Goal: Task Accomplishment & Management: Manage account settings

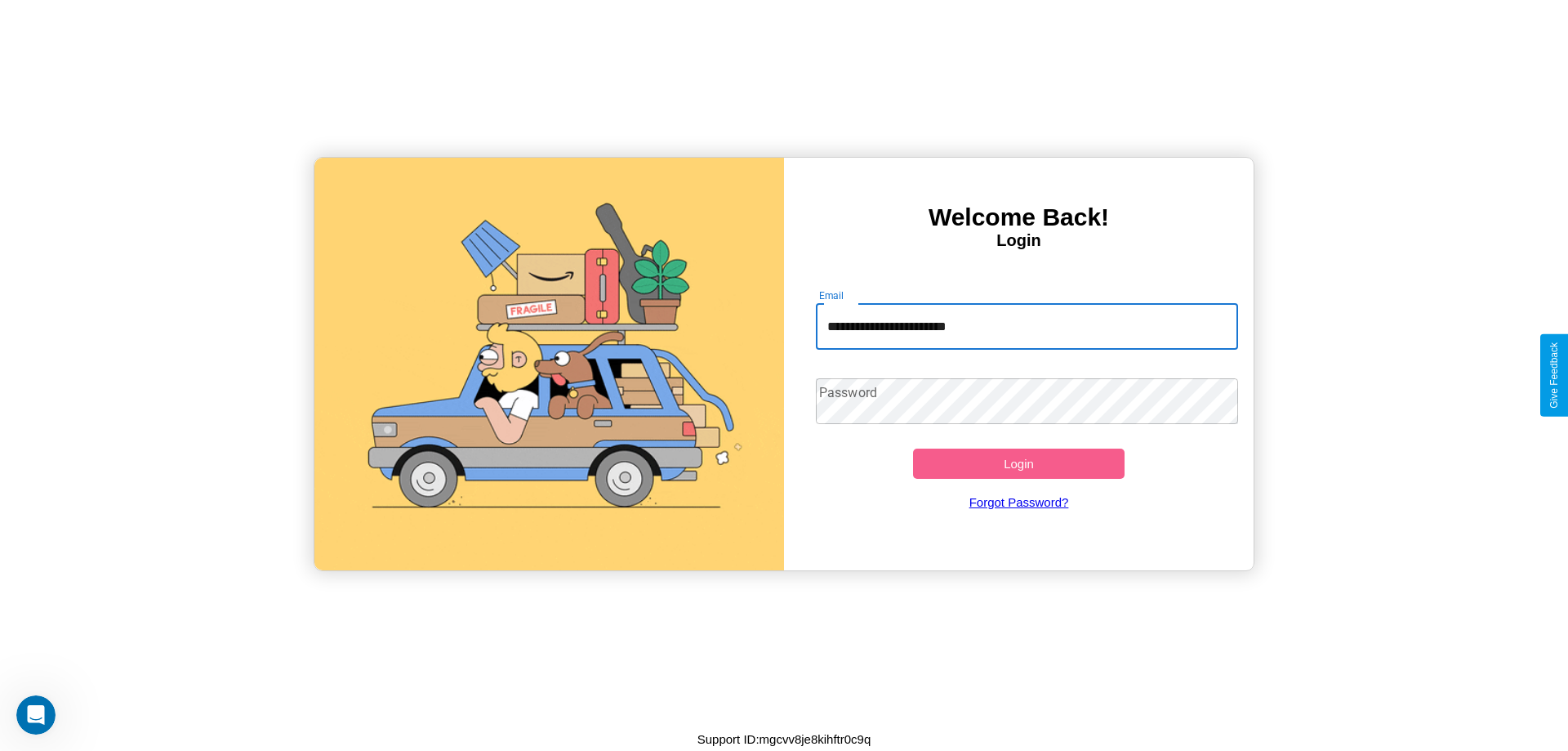
type input "**********"
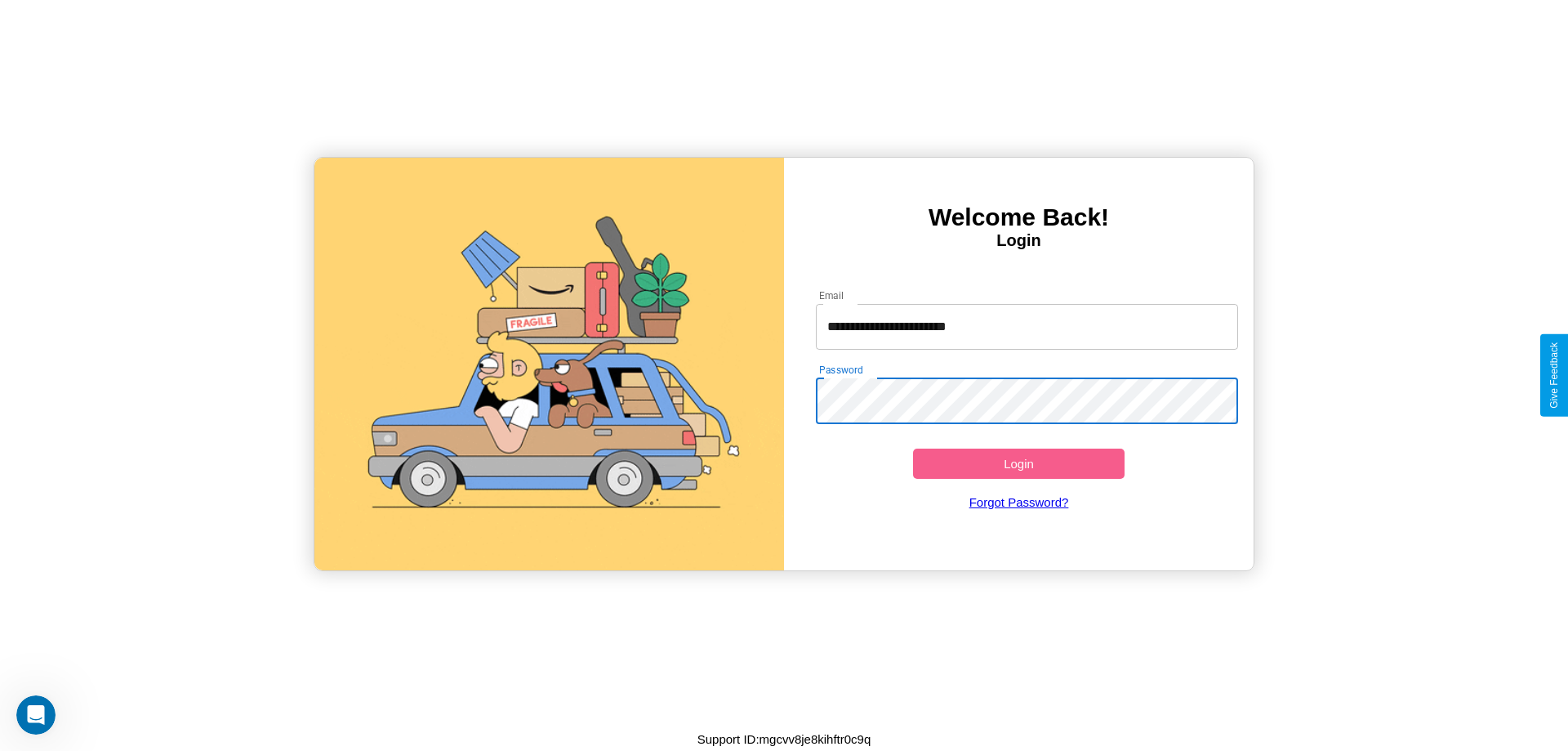
click at [1018, 464] on button "Login" at bounding box center [1018, 464] width 212 height 30
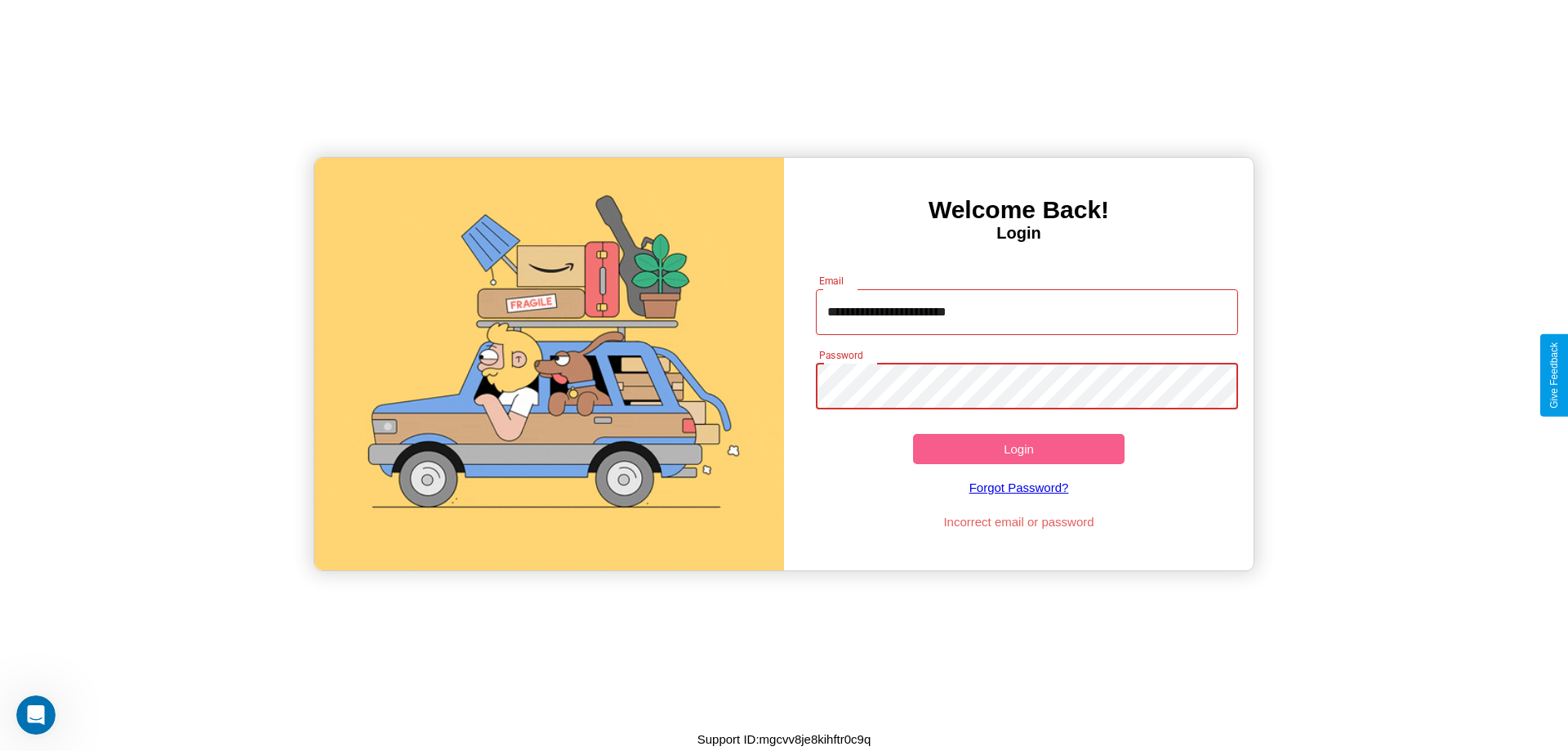
click at [1018, 449] on button "Login" at bounding box center [1018, 449] width 212 height 30
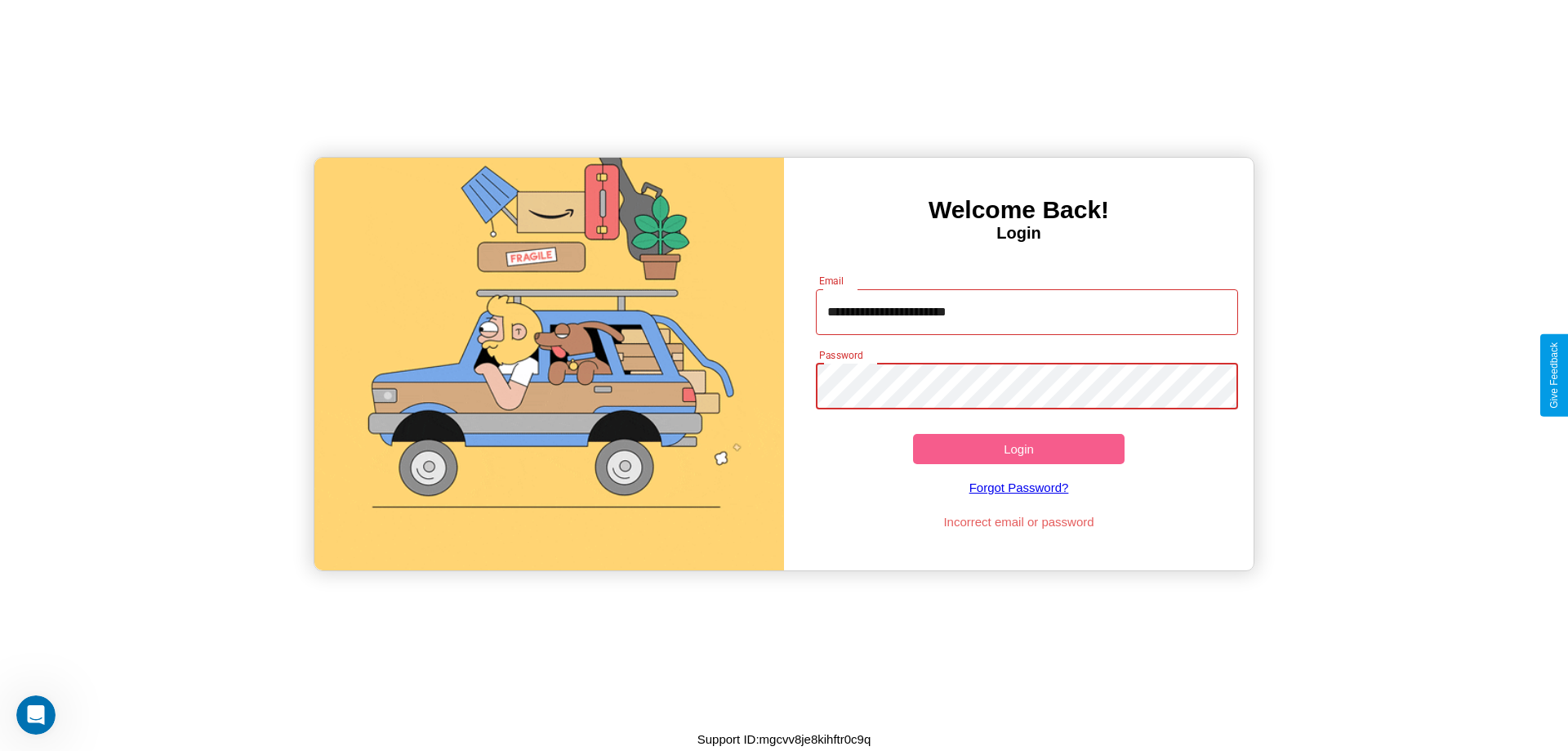
click at [1018, 449] on button "Login" at bounding box center [1018, 449] width 212 height 30
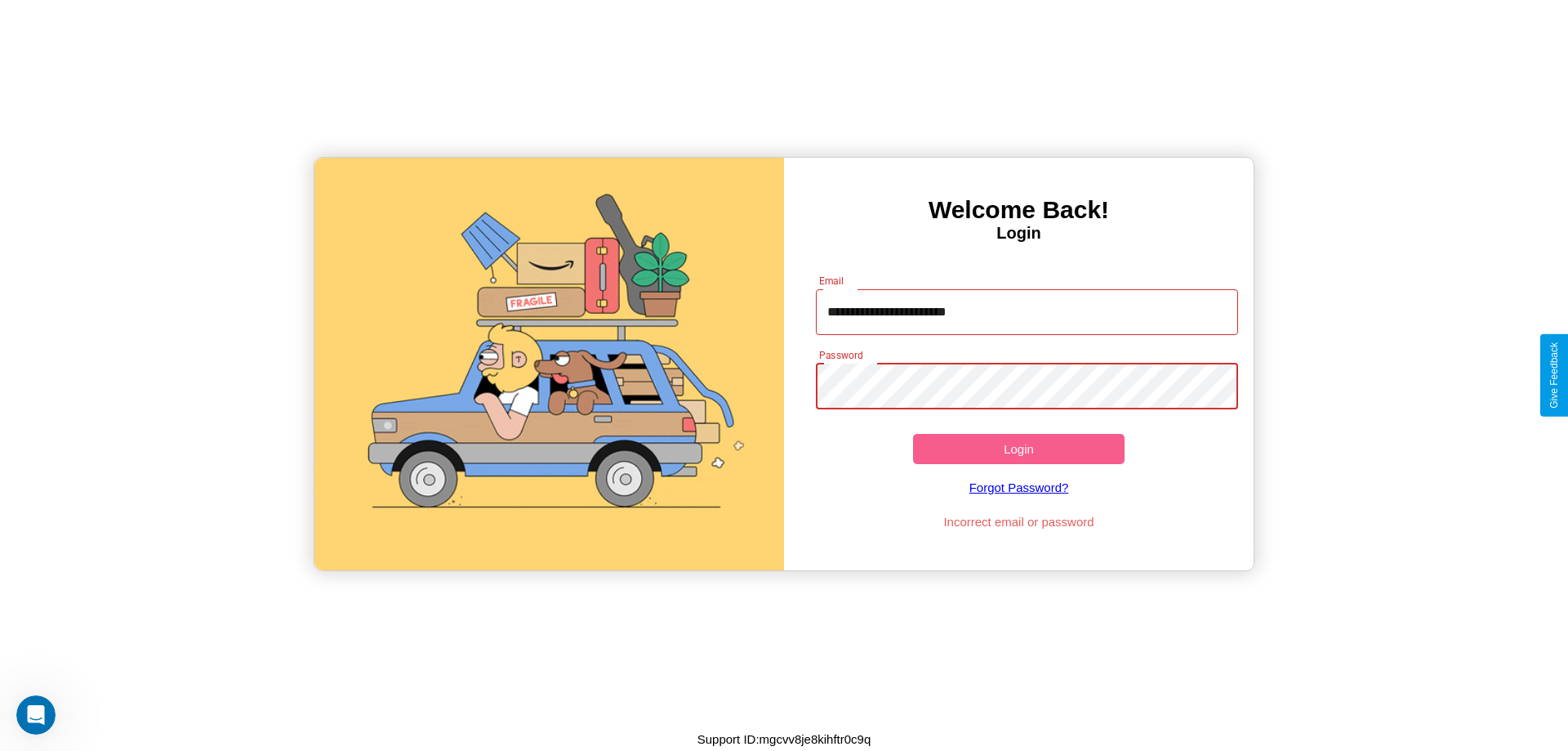
click at [1018, 449] on button "Login" at bounding box center [1018, 449] width 212 height 30
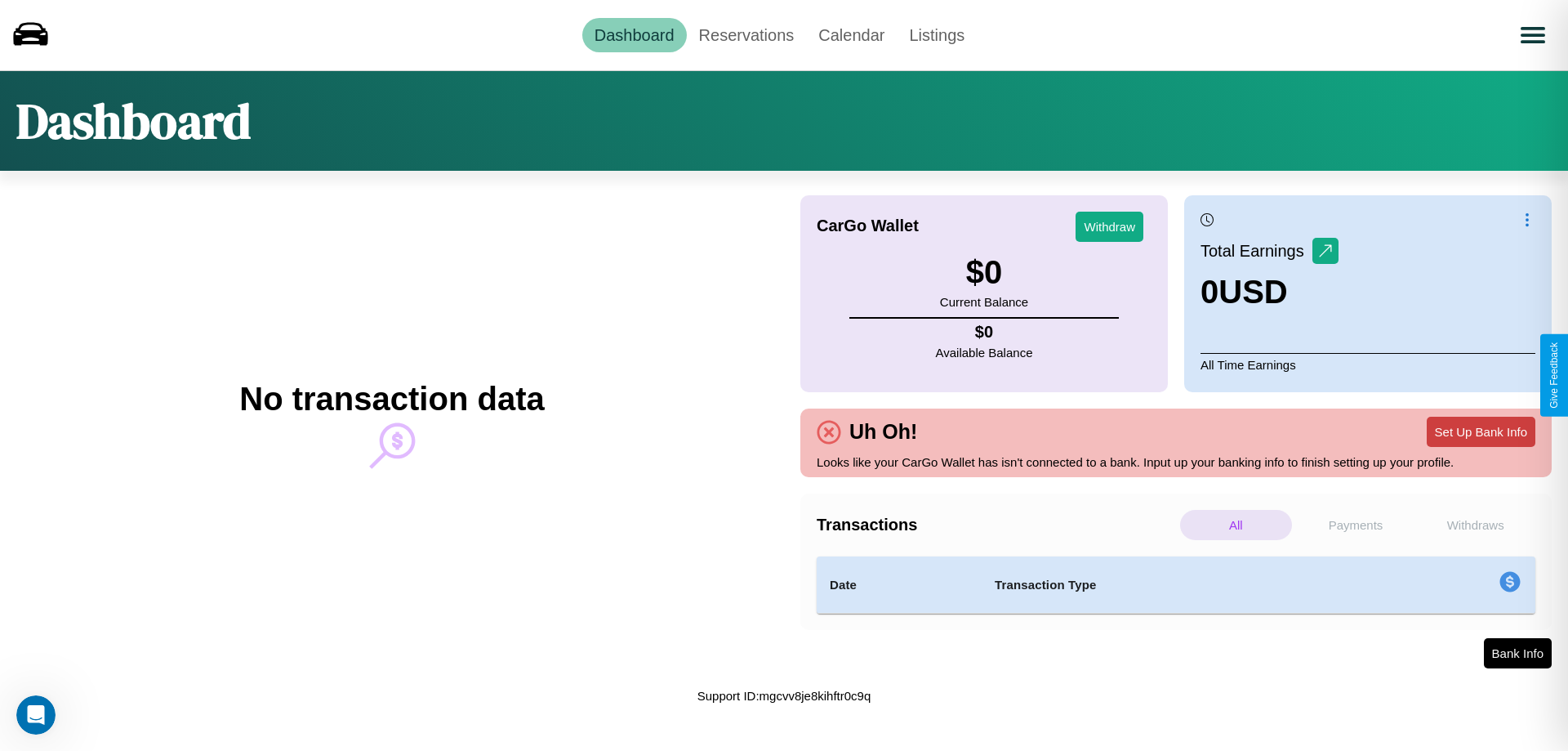
click at [1481, 431] on button "Set Up Bank Info" at bounding box center [1481, 431] width 109 height 30
